Goal: Entertainment & Leisure: Consume media (video, audio)

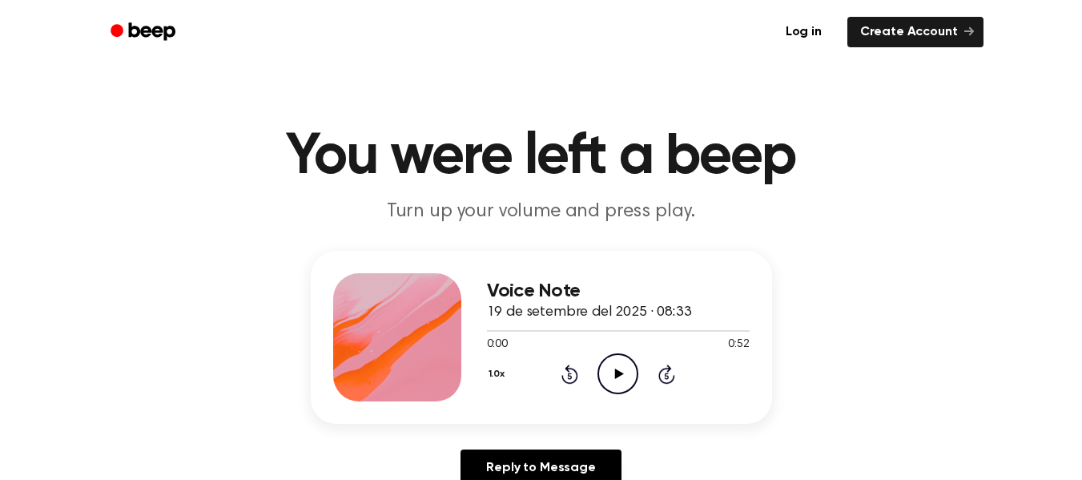
click at [618, 397] on div "Voice Note 19 de setembre del 2025 · 08:33 0:00 0:52 Your browser does not supp…" at bounding box center [618, 337] width 263 height 128
click at [627, 376] on icon "Play Audio" at bounding box center [618, 373] width 41 height 41
click at [630, 375] on icon "Play Audio" at bounding box center [618, 373] width 41 height 41
